Goal: Task Accomplishment & Management: Manage account settings

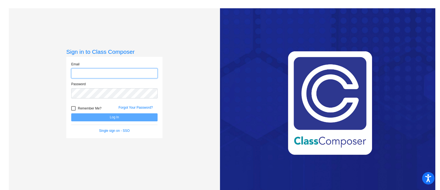
type input "[EMAIL_ADDRESS][PERSON_NAME][DOMAIN_NAME]"
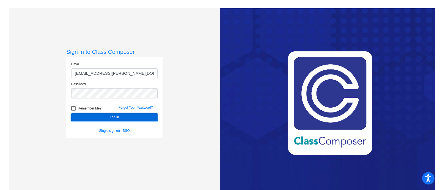
click at [91, 114] on button "Log In" at bounding box center [114, 117] width 86 height 8
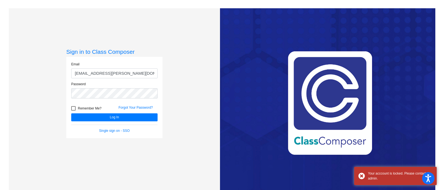
drag, startPoint x: 91, startPoint y: 114, endPoint x: 62, endPoint y: 80, distance: 44.5
click at [62, 80] on div "Sign in to Class Composer Email [EMAIL_ADDRESS][PERSON_NAME][DOMAIN_NAME] Passw…" at bounding box center [114, 103] width 211 height 190
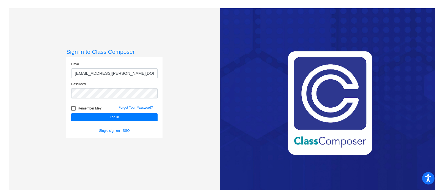
click at [136, 102] on div "Remember Me? Forgot Your Password?" at bounding box center [114, 108] width 95 height 12
click at [135, 104] on div "Remember Me? Forgot Your Password?" at bounding box center [114, 108] width 95 height 12
click at [130, 106] on link "Forgot Your Password?" at bounding box center [136, 107] width 34 height 4
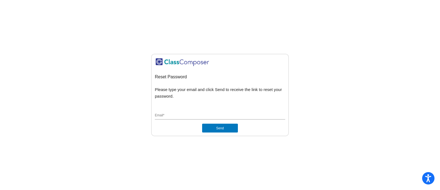
click at [214, 120] on div "Email *" at bounding box center [220, 116] width 130 height 15
click at [198, 116] on input "Email *" at bounding box center [220, 115] width 130 height 5
type input "[EMAIL_ADDRESS][PERSON_NAME][DOMAIN_NAME]"
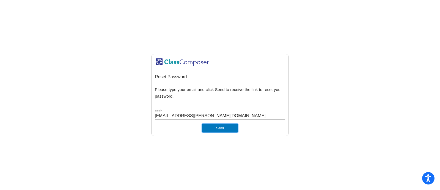
drag, startPoint x: 220, startPoint y: 127, endPoint x: 214, endPoint y: 127, distance: 6.6
click at [214, 127] on button "Send" at bounding box center [220, 128] width 36 height 9
